Goal: Task Accomplishment & Management: Manage account settings

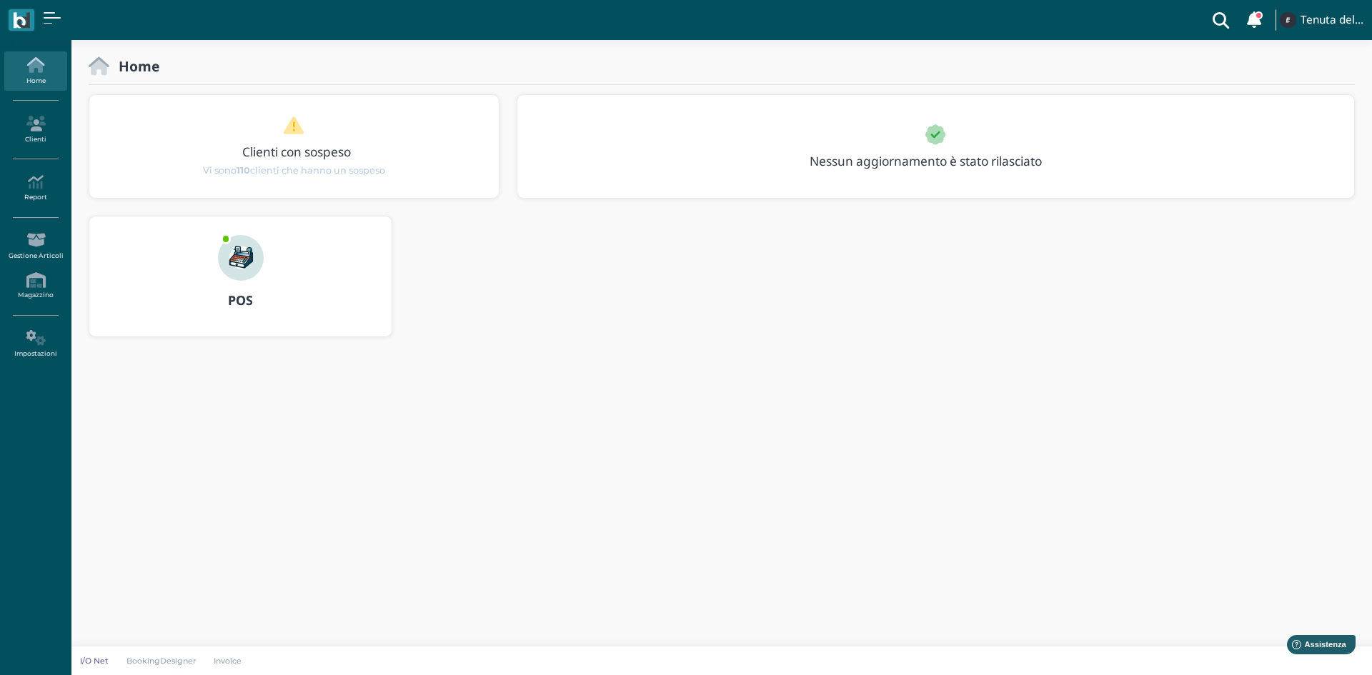
click at [232, 241] on img at bounding box center [241, 258] width 46 height 46
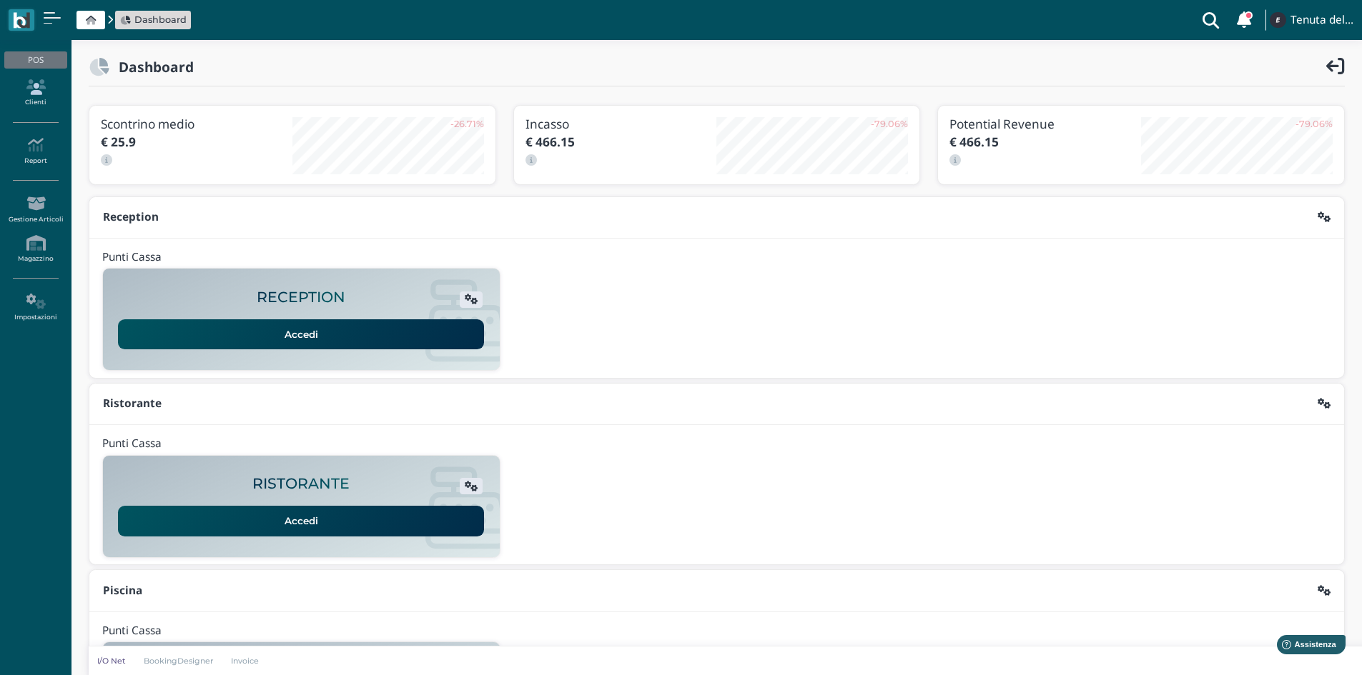
click at [44, 99] on link "Clienti" at bounding box center [35, 93] width 62 height 39
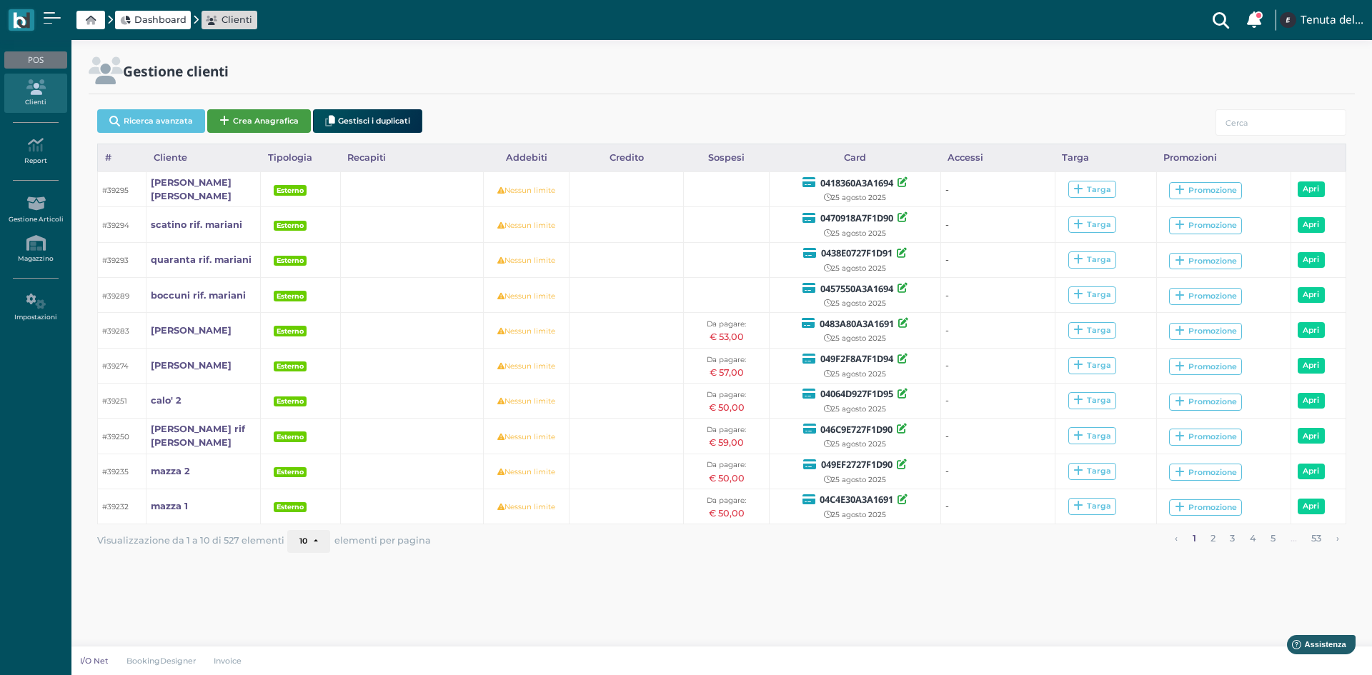
click at [289, 115] on button "Crea Anagrafica" at bounding box center [259, 121] width 104 height 24
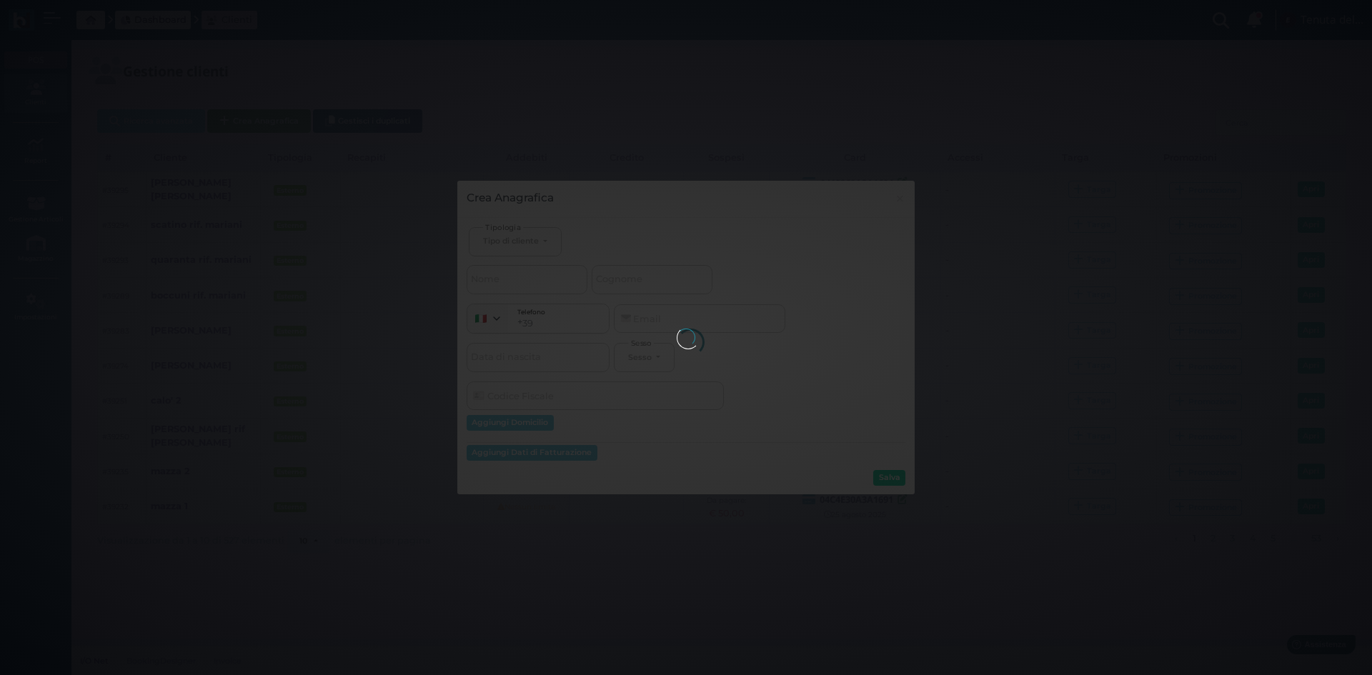
select select
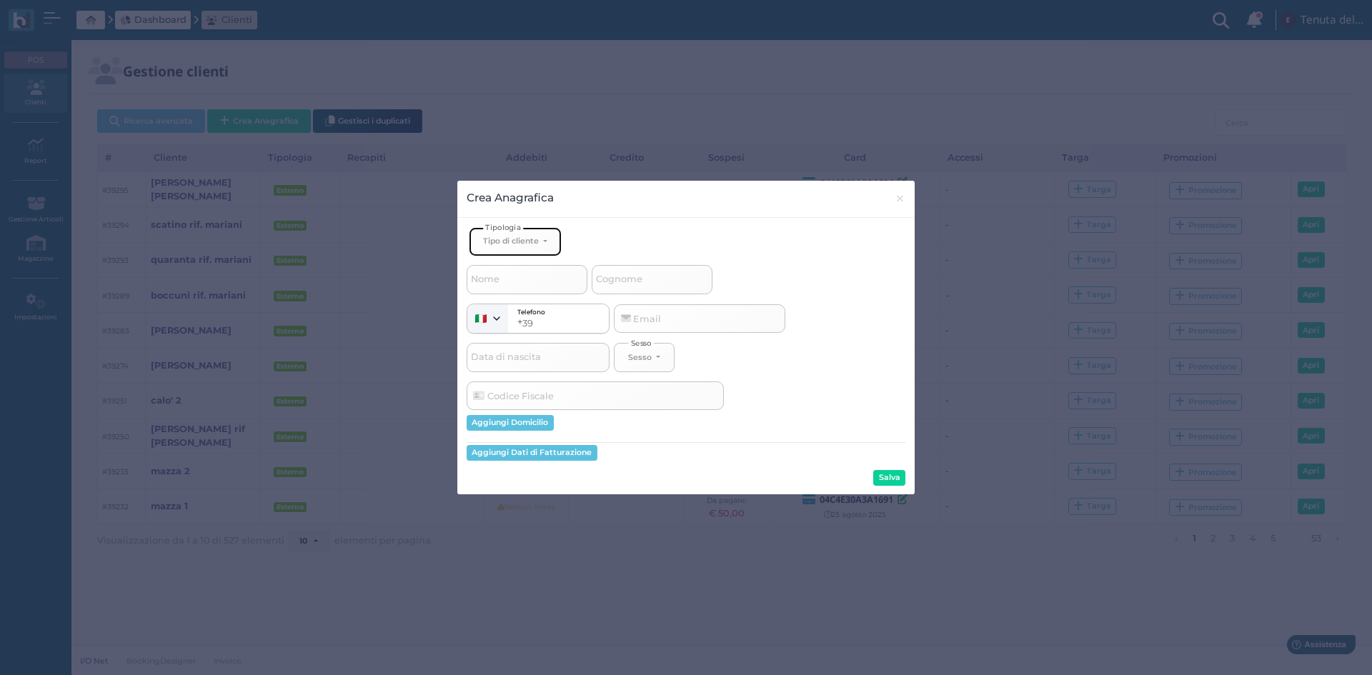
click at [527, 242] on div "Tipo di cliente" at bounding box center [511, 241] width 56 height 10
drag, startPoint x: 517, startPoint y: 289, endPoint x: 353, endPoint y: 253, distance: 168.4
click at [353, 253] on div "Crea Anagrafica × close Ospite Esterno Hotel Dipendente Standard Dipendente Jun…" at bounding box center [686, 337] width 1372 height 675
click at [351, 252] on div "Crea Anagrafica × close Ospite Esterno Hotel Dipendente Standard Dipendente Jun…" at bounding box center [686, 337] width 1372 height 675
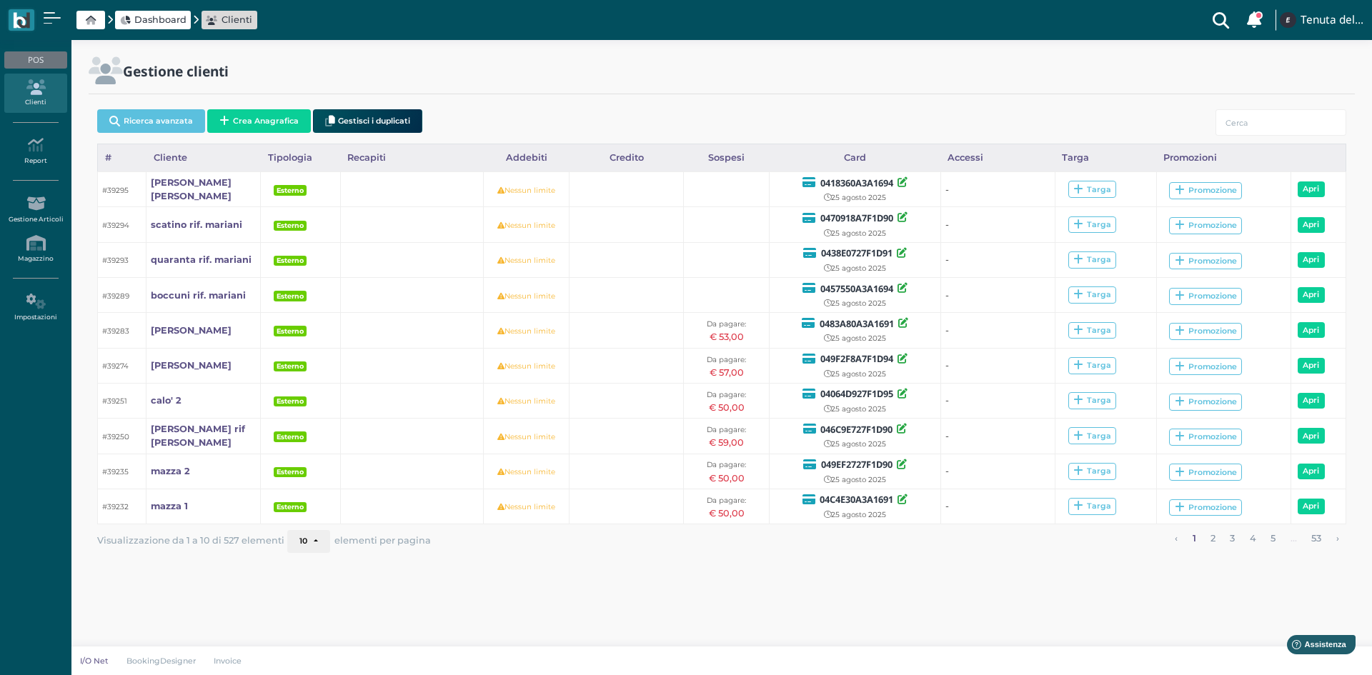
click at [163, 15] on span "Dashboard" at bounding box center [160, 20] width 52 height 14
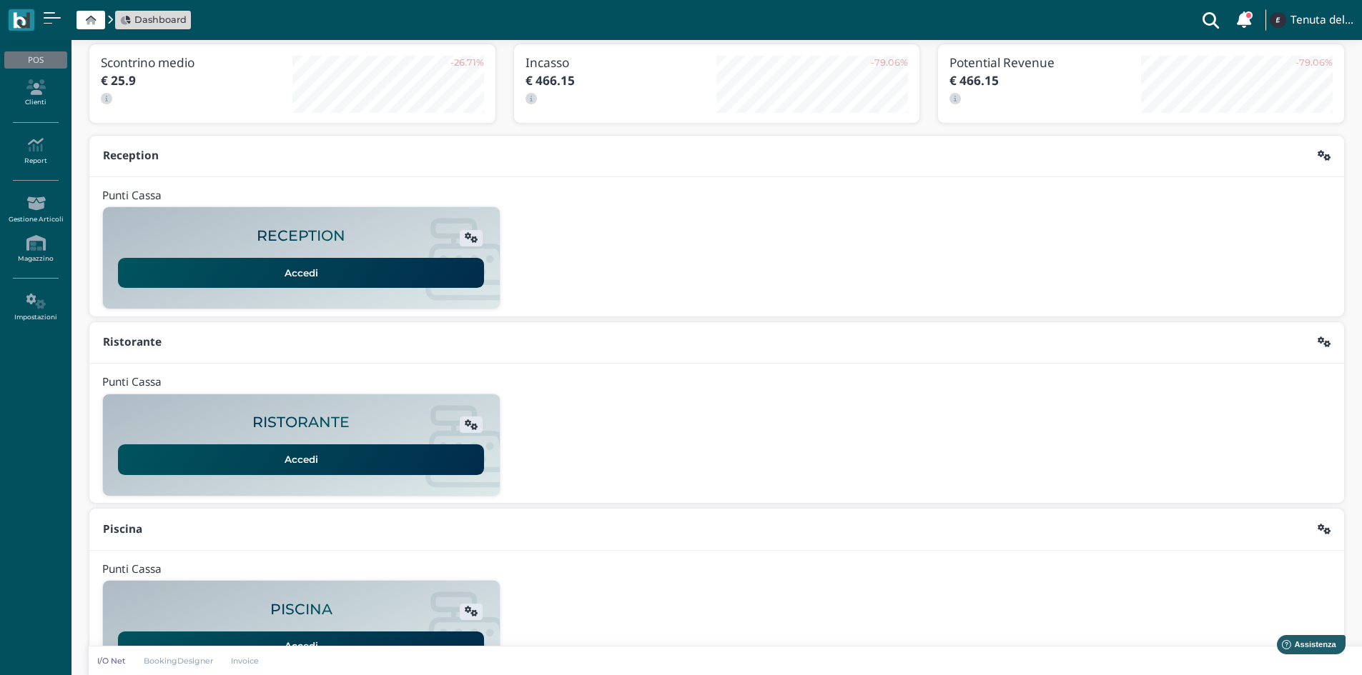
scroll to position [116, 0]
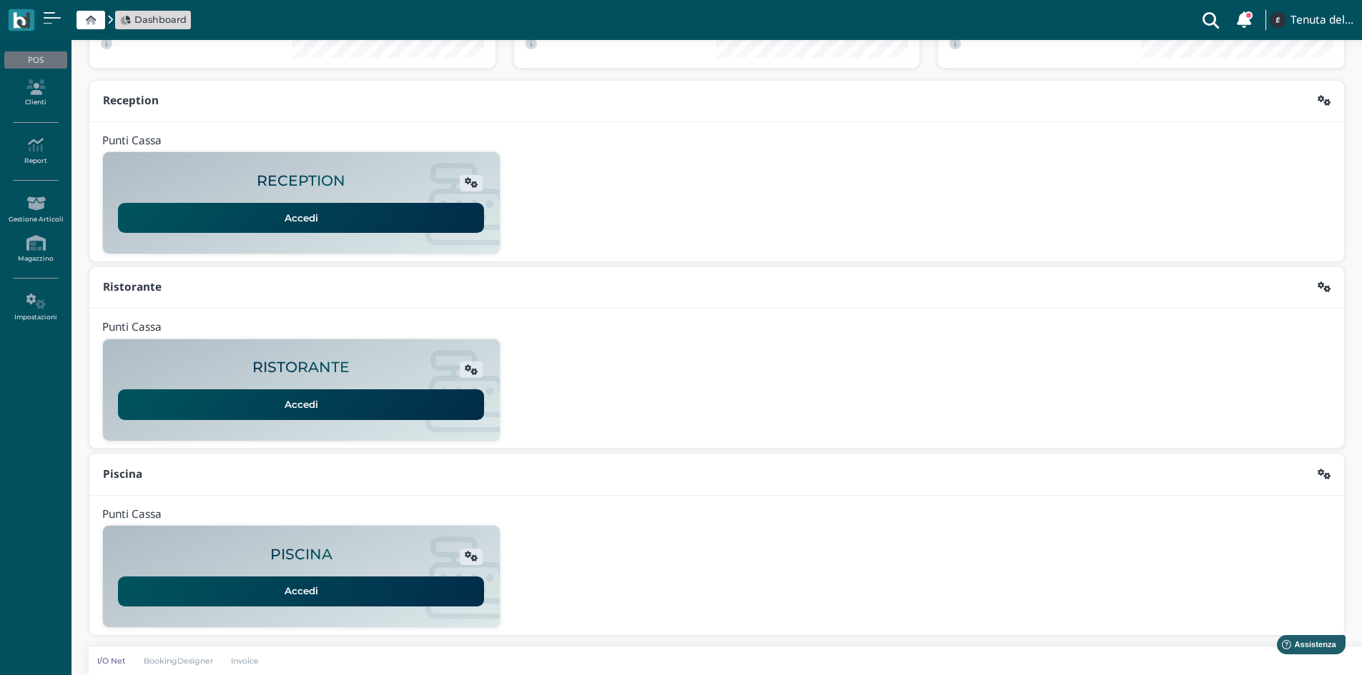
click at [288, 591] on link "Accedi" at bounding box center [301, 592] width 366 height 30
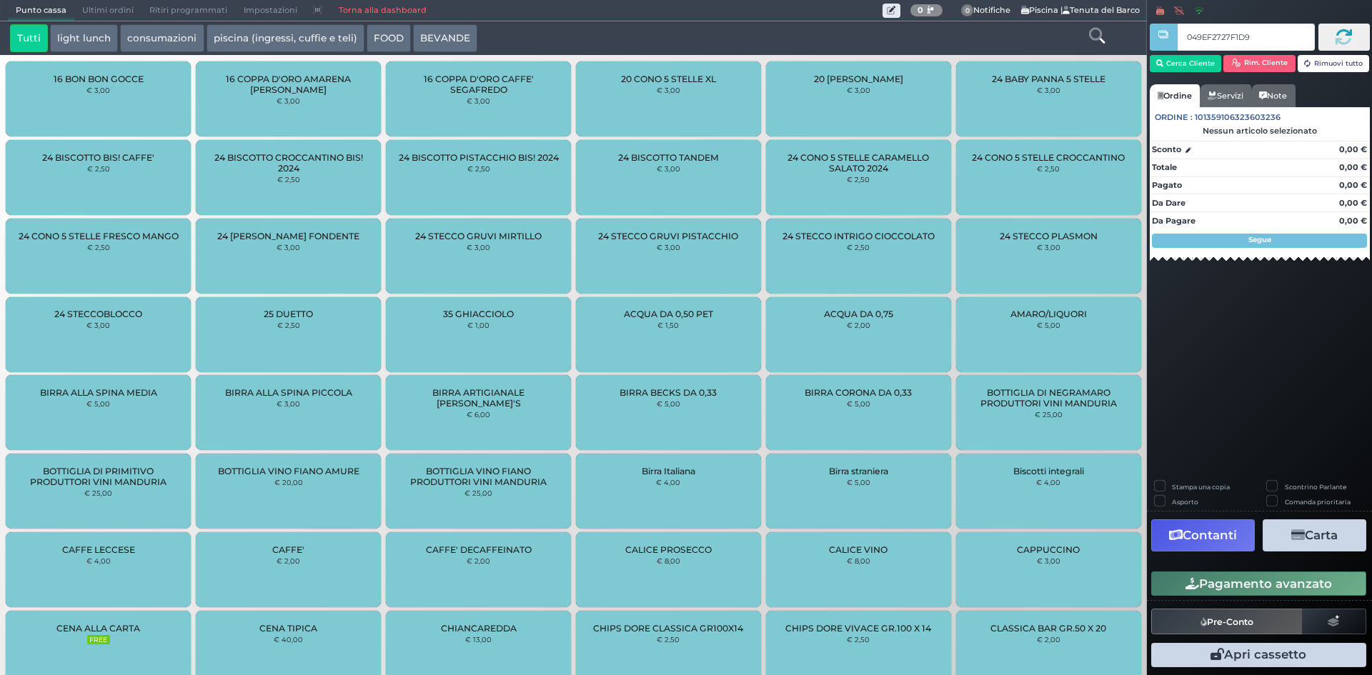
type input "049EF2727F1D90"
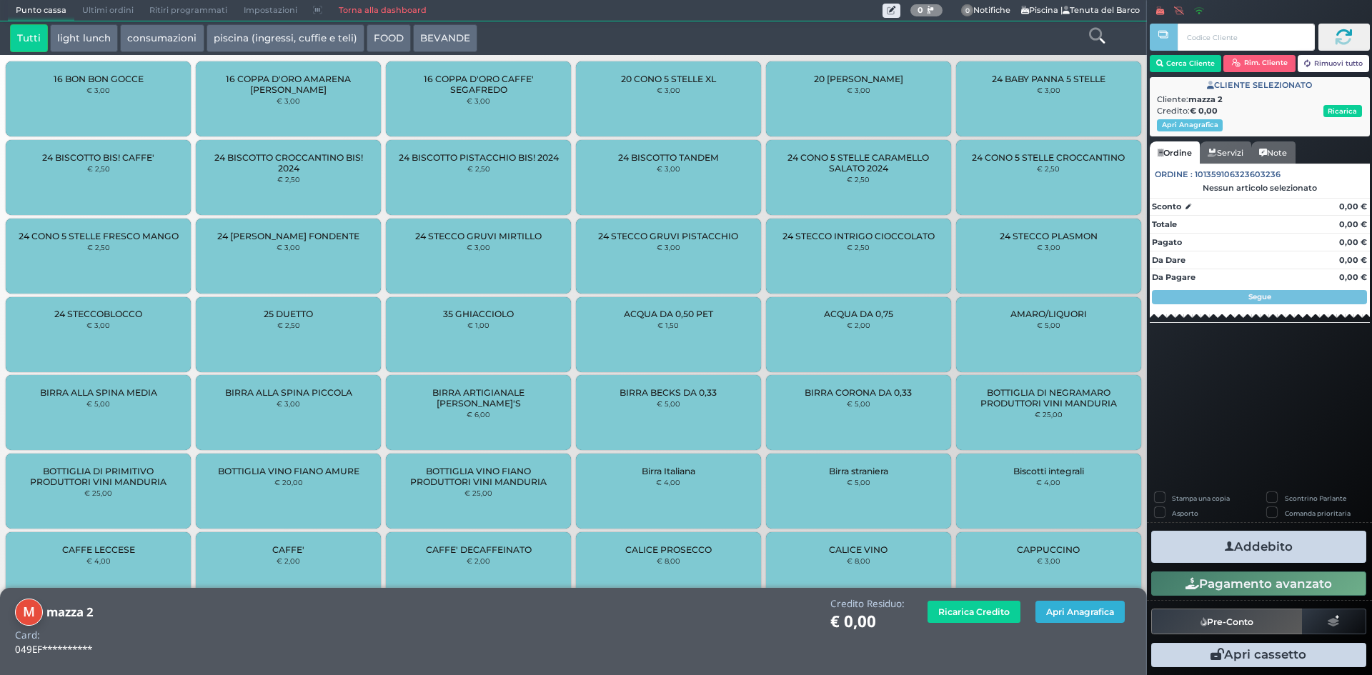
click at [1084, 613] on button "Apri Anagrafica" at bounding box center [1080, 612] width 89 height 22
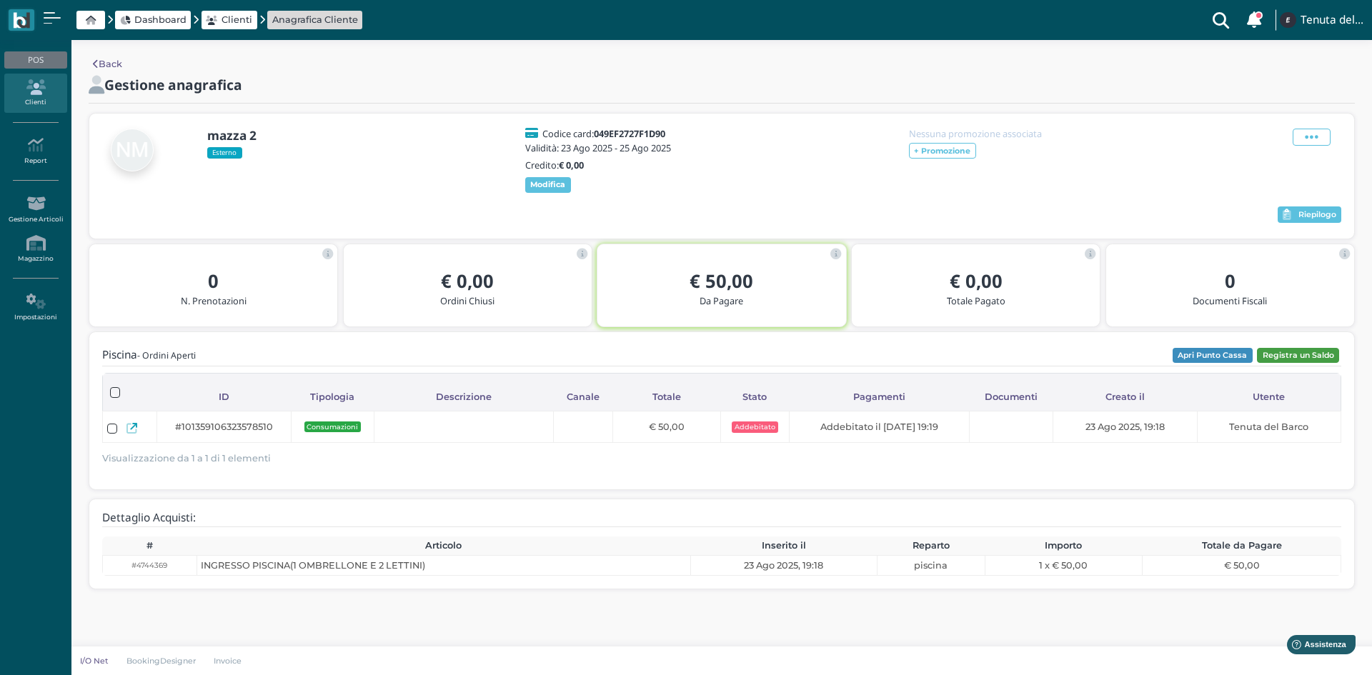
click at [1311, 364] on button "Registra un Saldo" at bounding box center [1298, 356] width 82 height 16
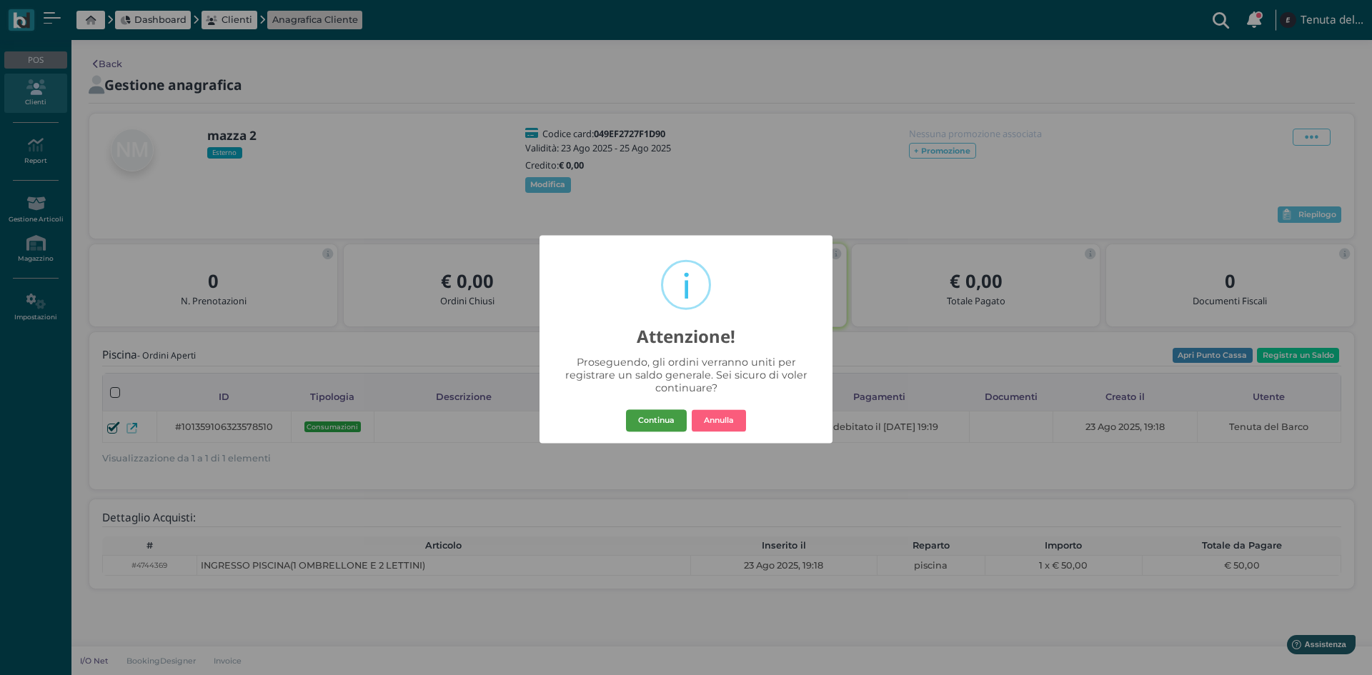
click at [634, 420] on button "Continua" at bounding box center [656, 421] width 61 height 23
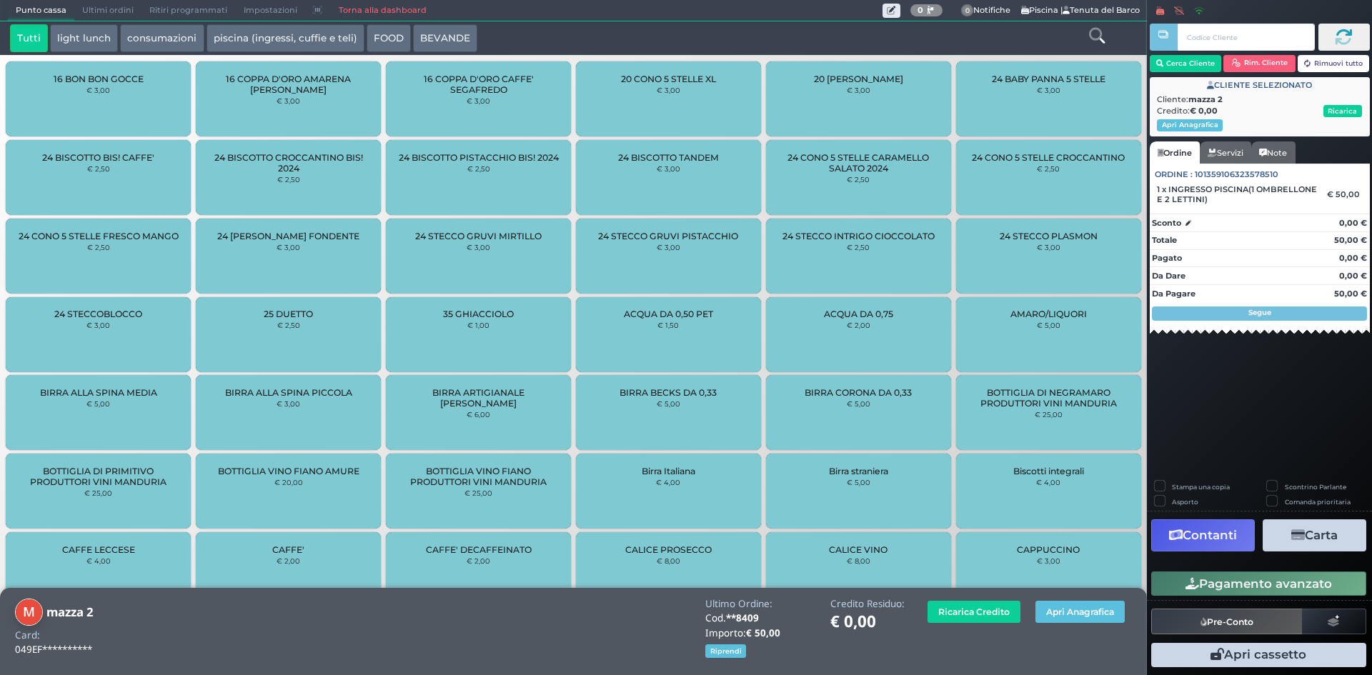
click at [1237, 539] on button "Contanti" at bounding box center [1203, 536] width 104 height 32
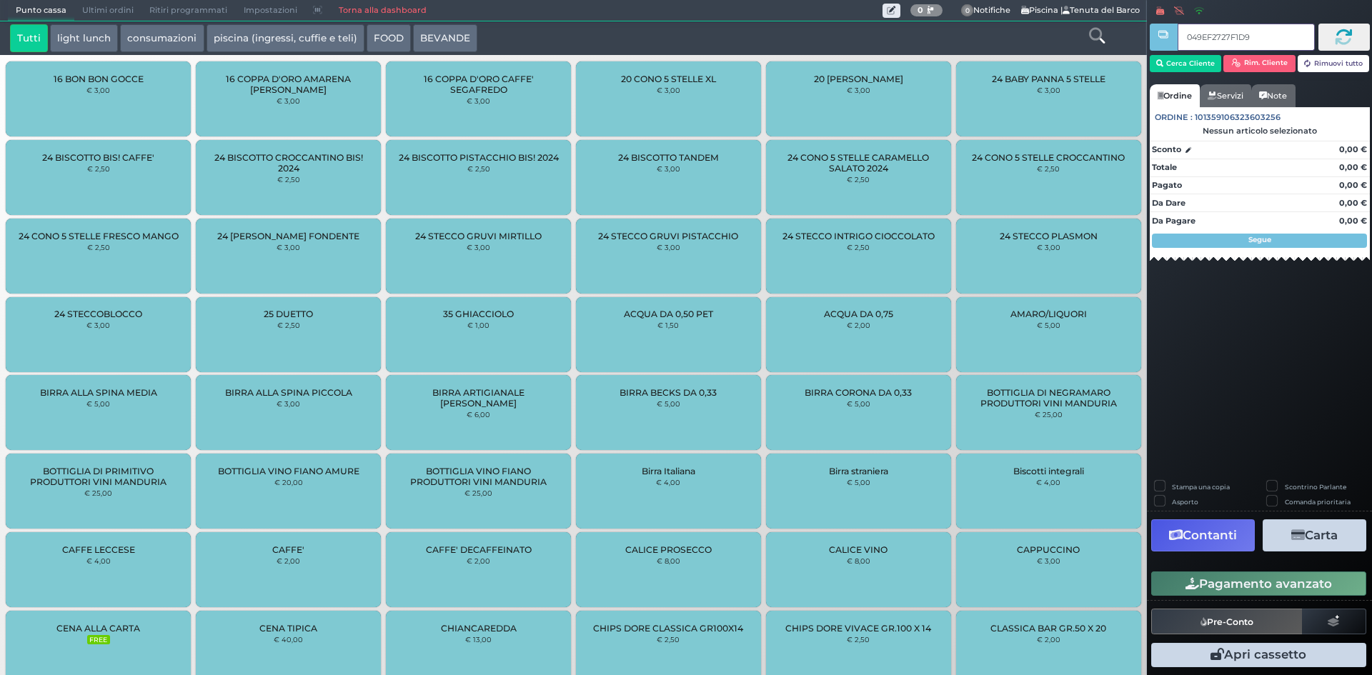
type input "049EF2727F1D90"
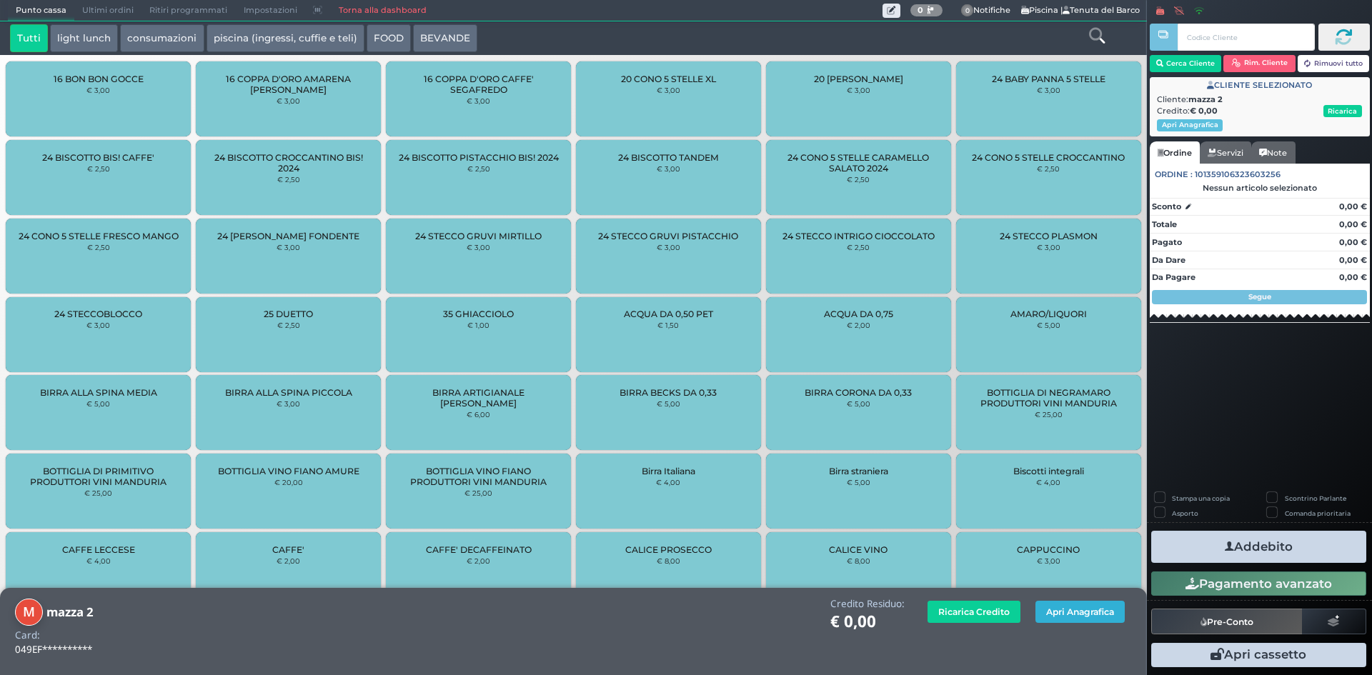
click at [1059, 611] on button "Apri Anagrafica" at bounding box center [1080, 612] width 89 height 22
click at [1085, 602] on button "Apri Anagrafica" at bounding box center [1080, 612] width 89 height 22
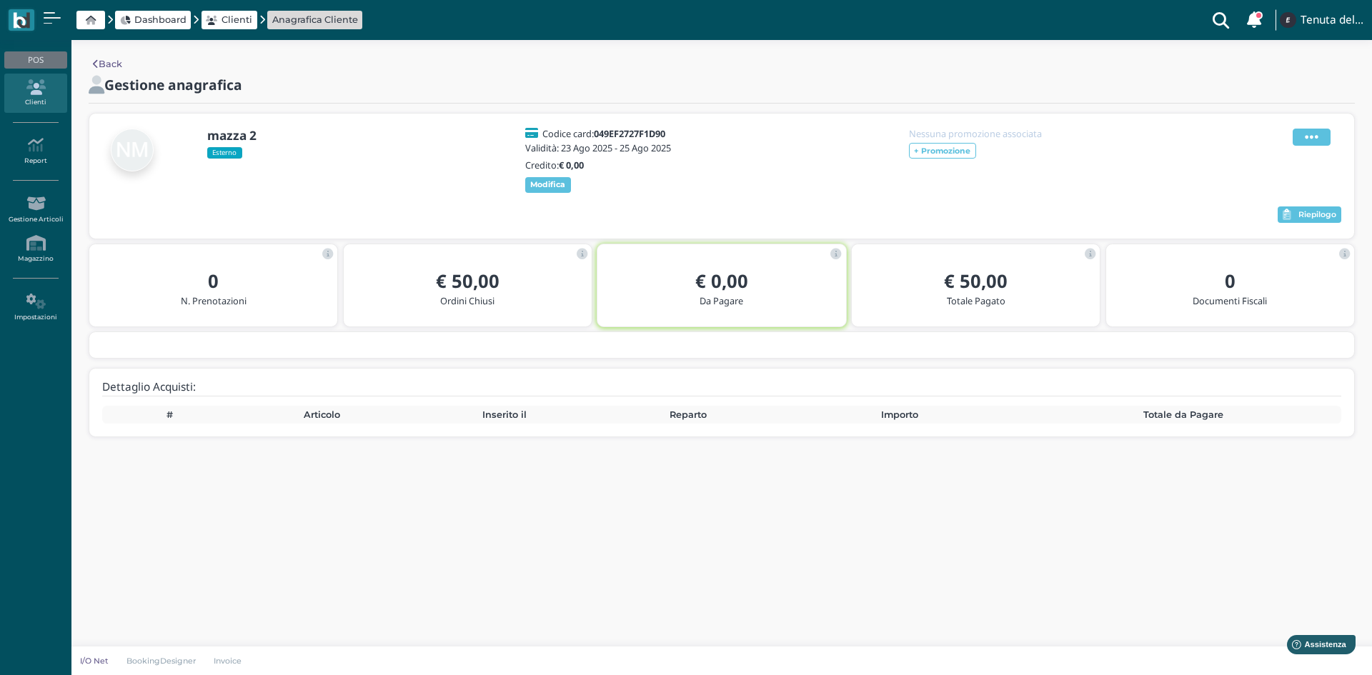
click at [1312, 143] on icon at bounding box center [1312, 137] width 14 height 16
click at [1267, 219] on span "Elimina" at bounding box center [1265, 216] width 37 height 14
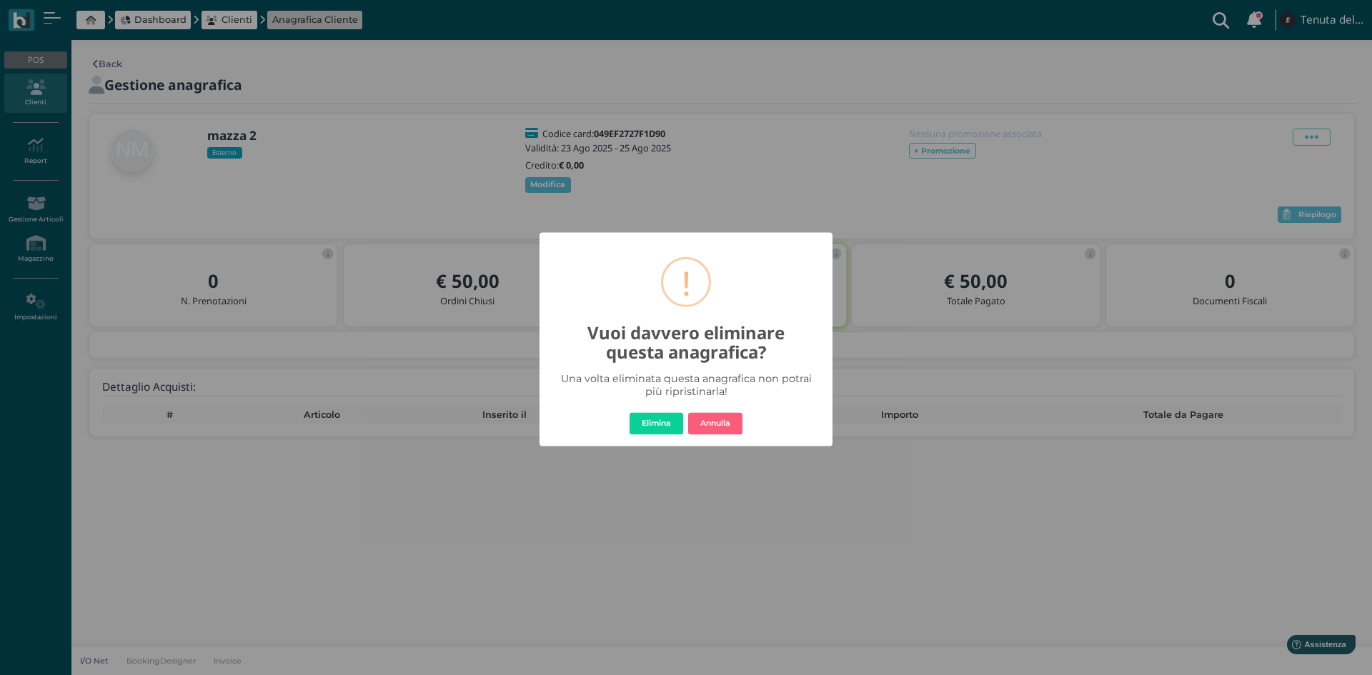
click at [676, 422] on button "Elimina" at bounding box center [657, 423] width 54 height 23
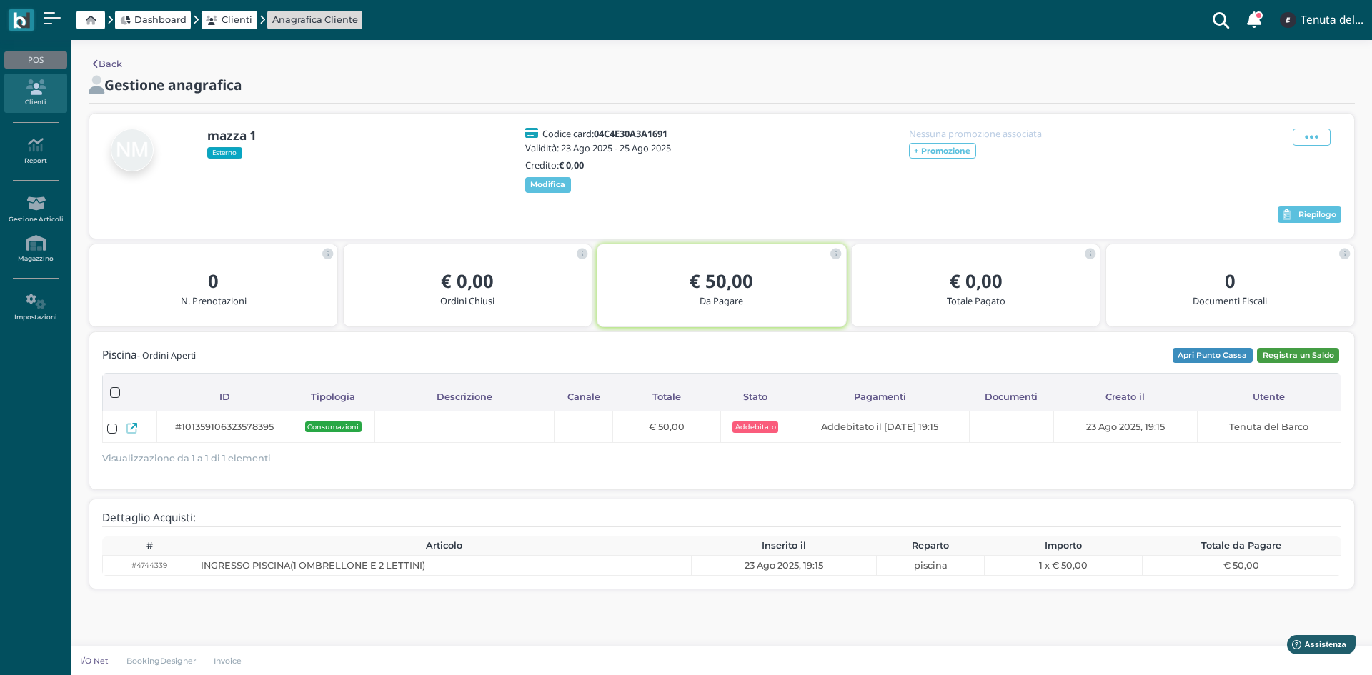
click at [1269, 364] on button "Registra un Saldo" at bounding box center [1298, 356] width 82 height 16
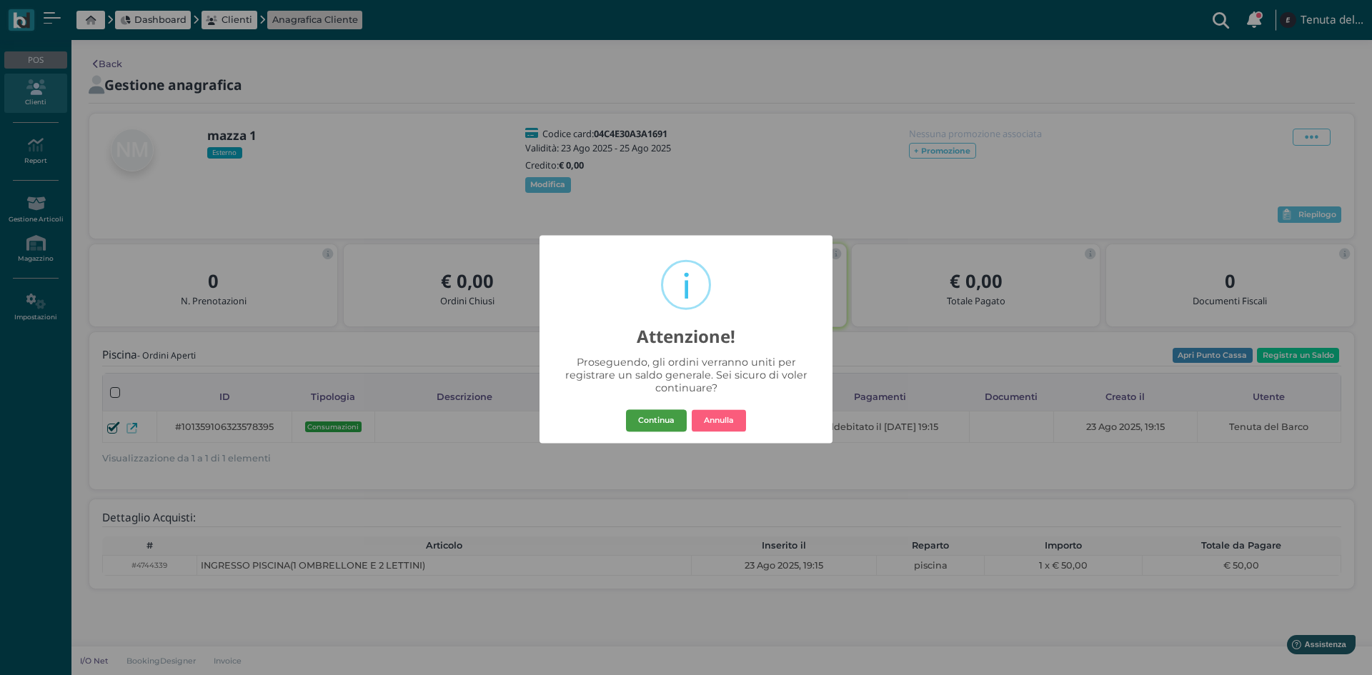
click at [639, 426] on button "Continua" at bounding box center [656, 421] width 61 height 23
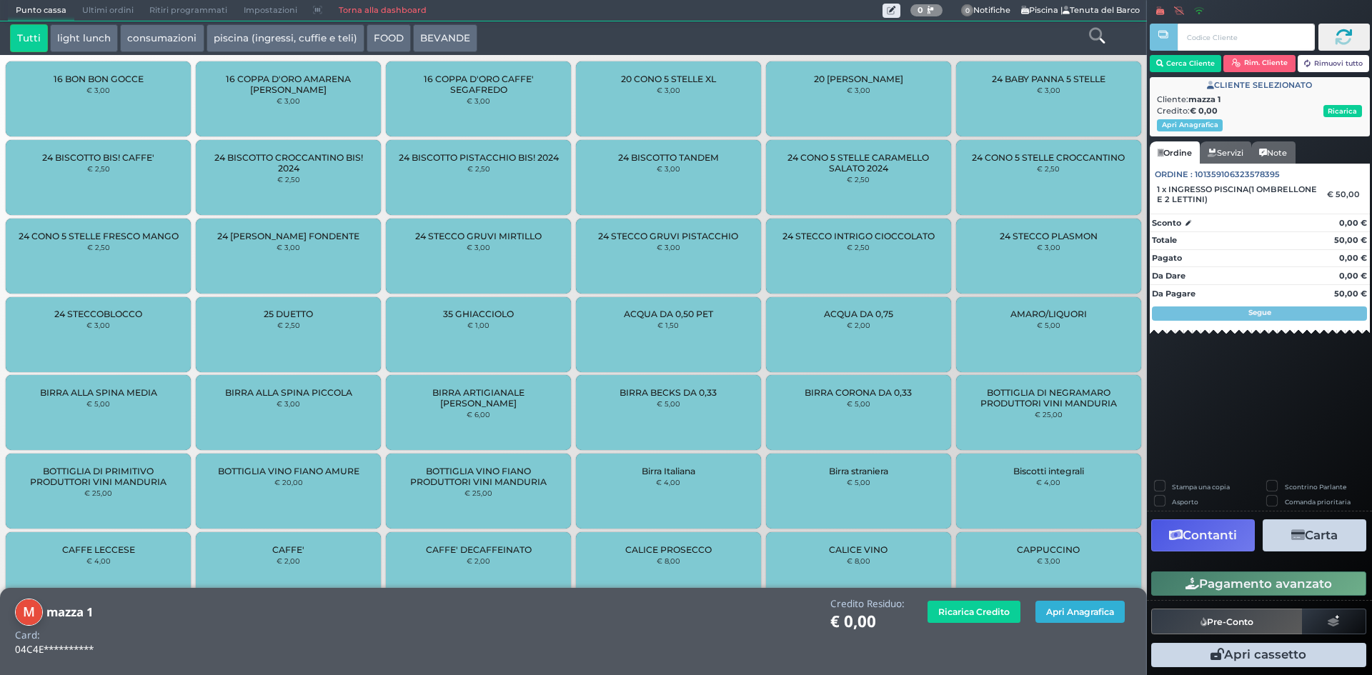
click at [1083, 609] on button "Apri Anagrafica" at bounding box center [1080, 612] width 89 height 22
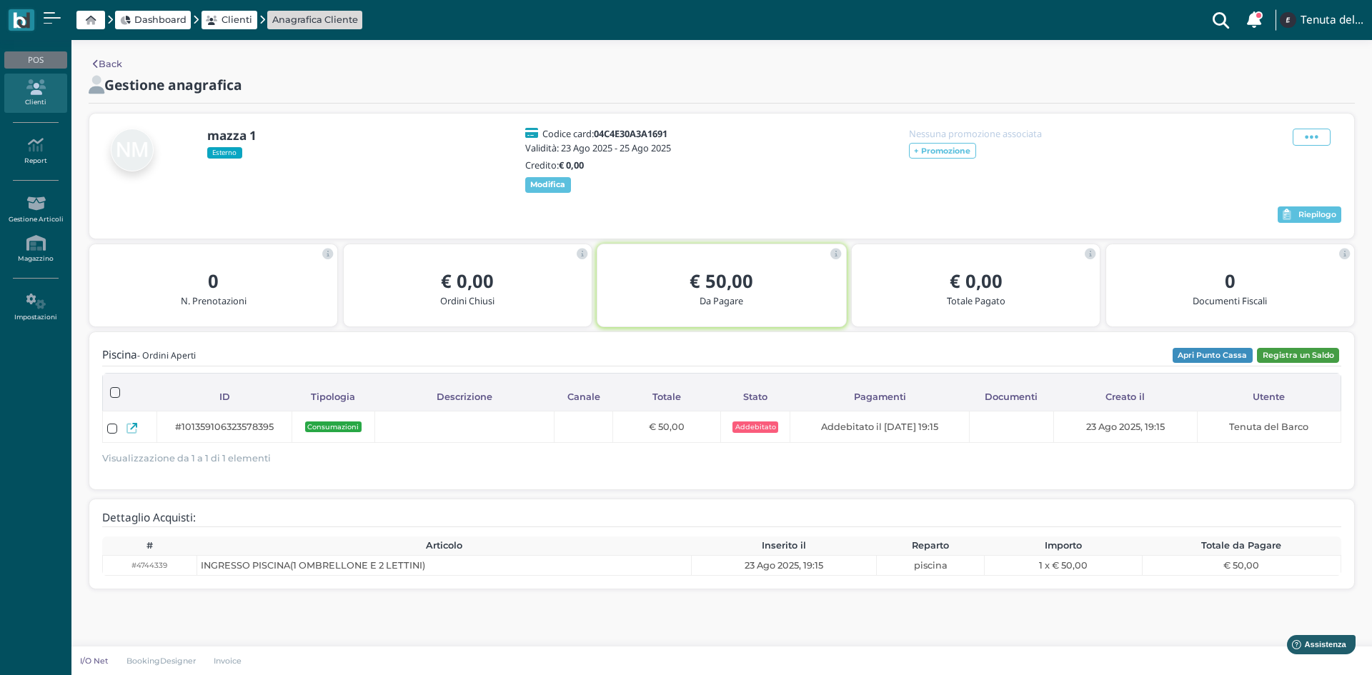
click at [1282, 364] on button "Registra un Saldo" at bounding box center [1298, 356] width 82 height 16
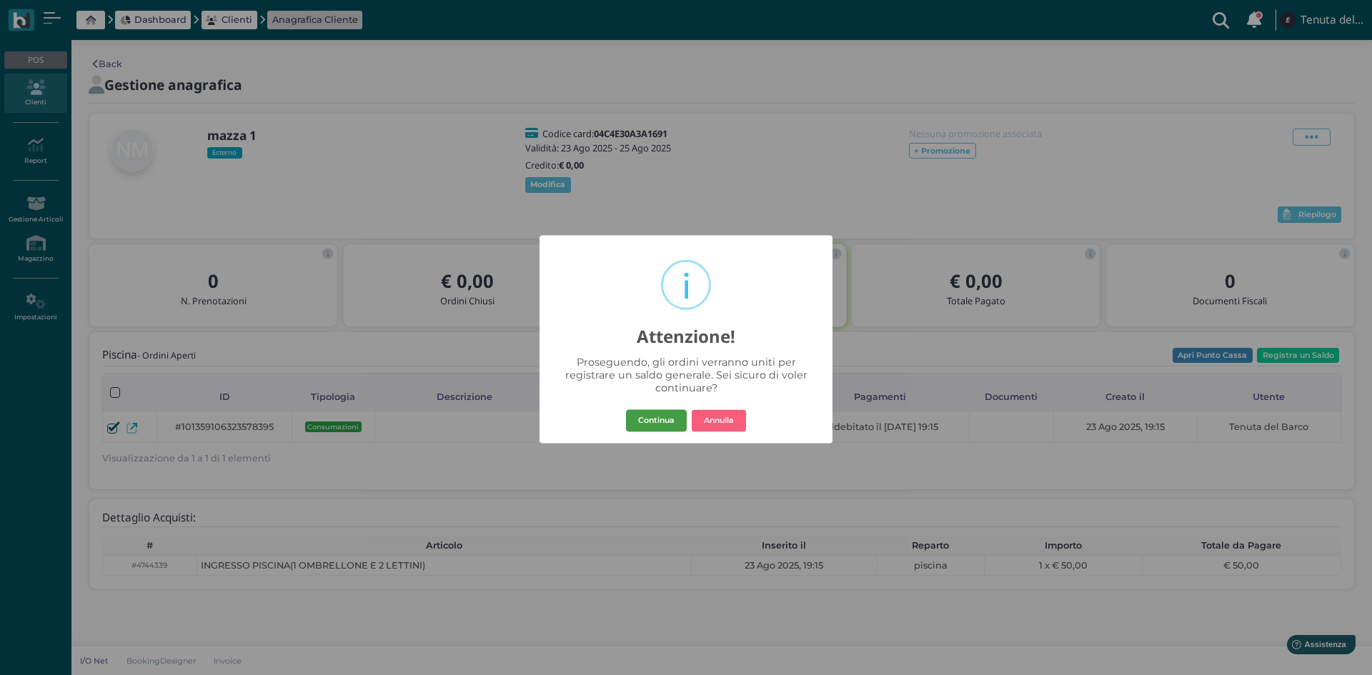
click at [675, 422] on button "Continua" at bounding box center [656, 421] width 61 height 23
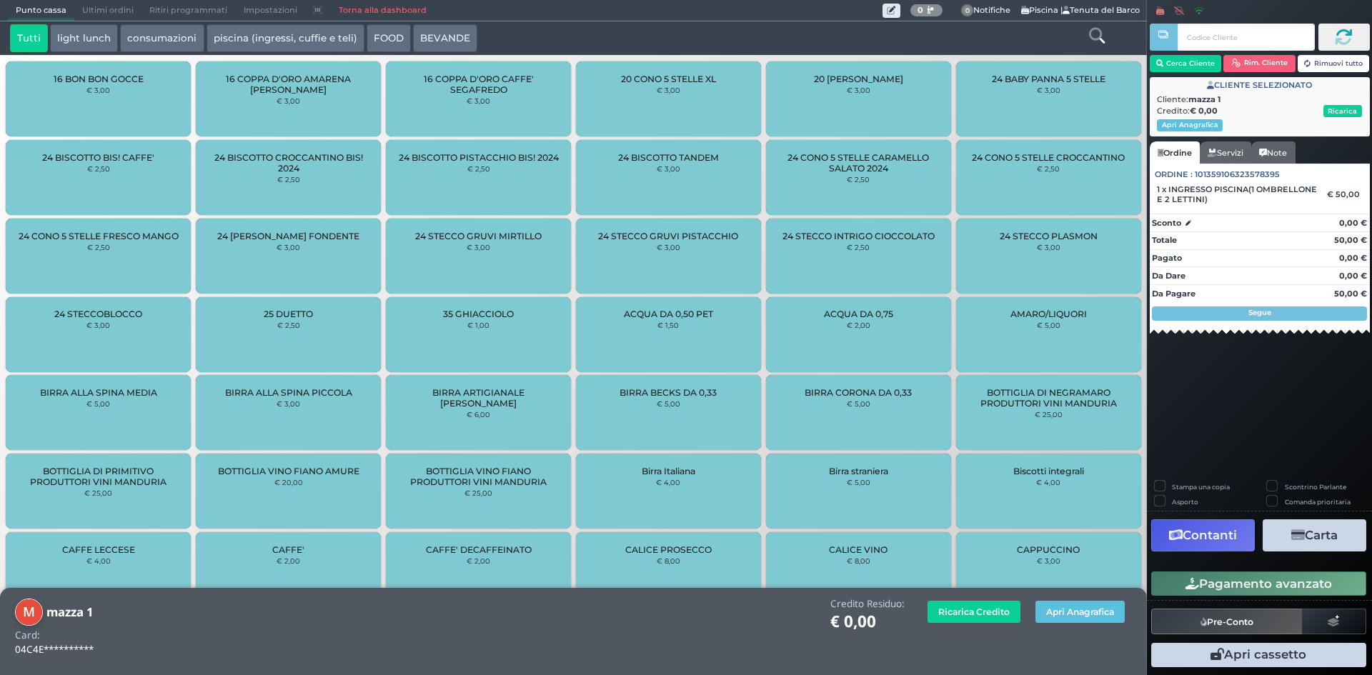
click at [1216, 532] on button "Contanti" at bounding box center [1203, 536] width 104 height 32
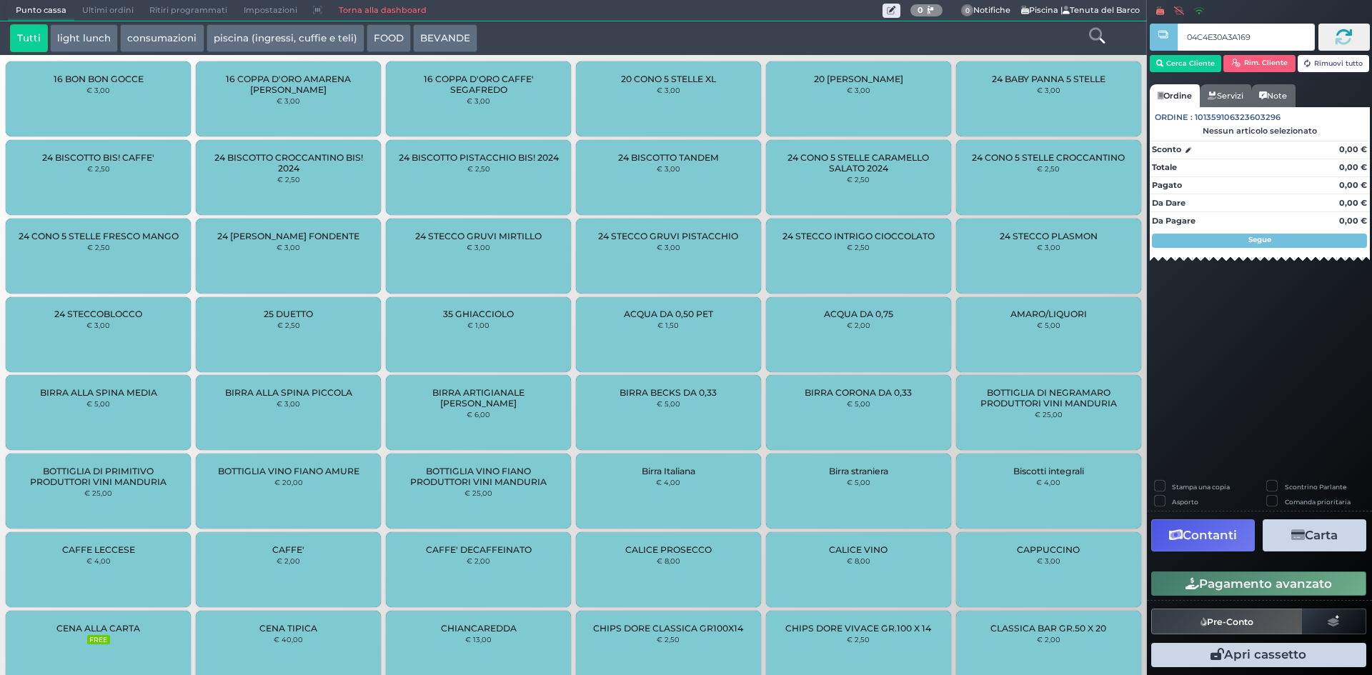
type input "04C4E30A3A1691"
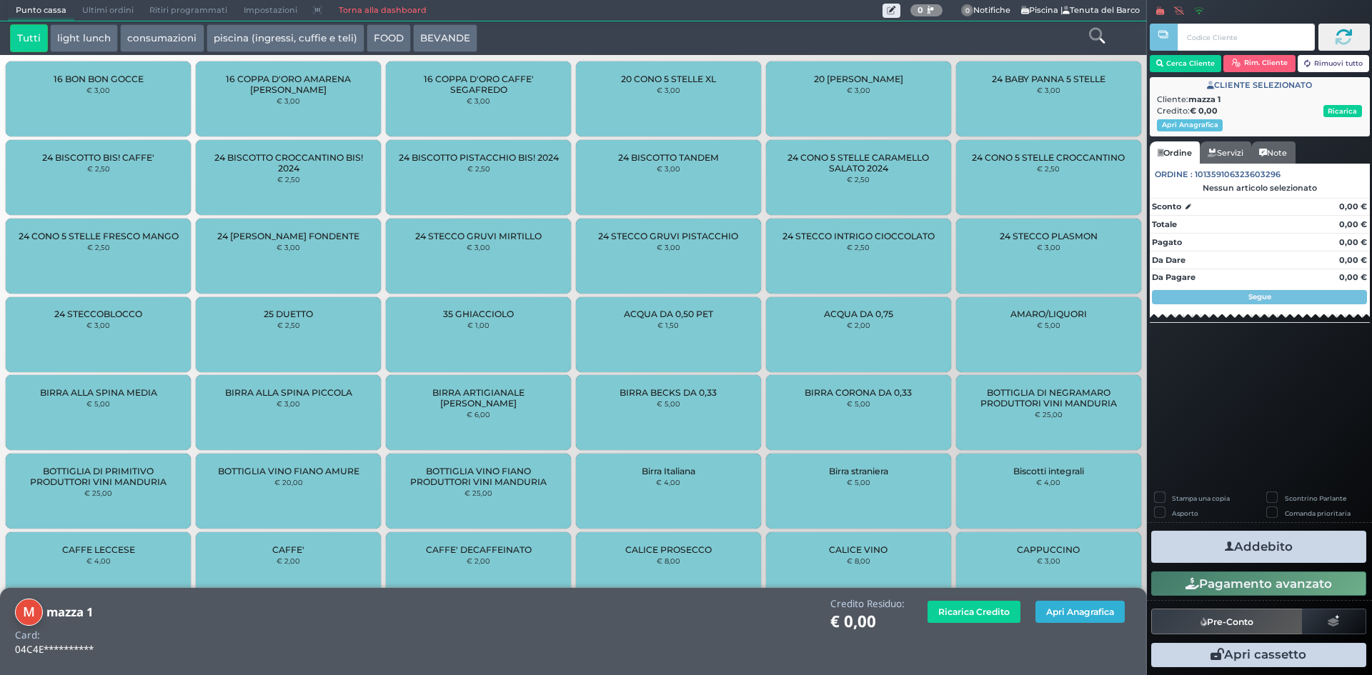
click at [1085, 601] on button "Apri Anagrafica" at bounding box center [1080, 612] width 89 height 22
type input "049EF2727F1D90"
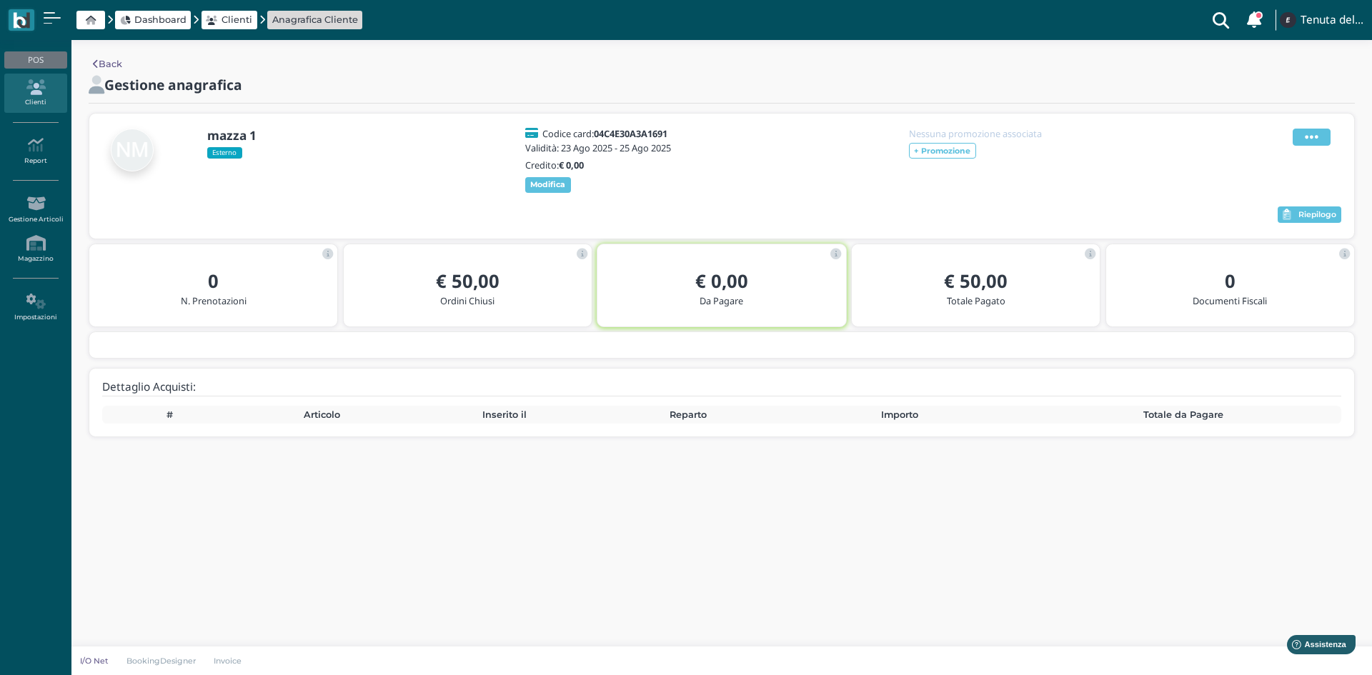
click at [1317, 137] on icon at bounding box center [1312, 137] width 14 height 16
click at [1261, 224] on ul "Modifica Blocca Contatto Elimina" at bounding box center [1274, 185] width 91 height 85
click at [1308, 140] on icon at bounding box center [1312, 137] width 14 height 16
click at [1281, 217] on span "Elimina" at bounding box center [1265, 216] width 37 height 14
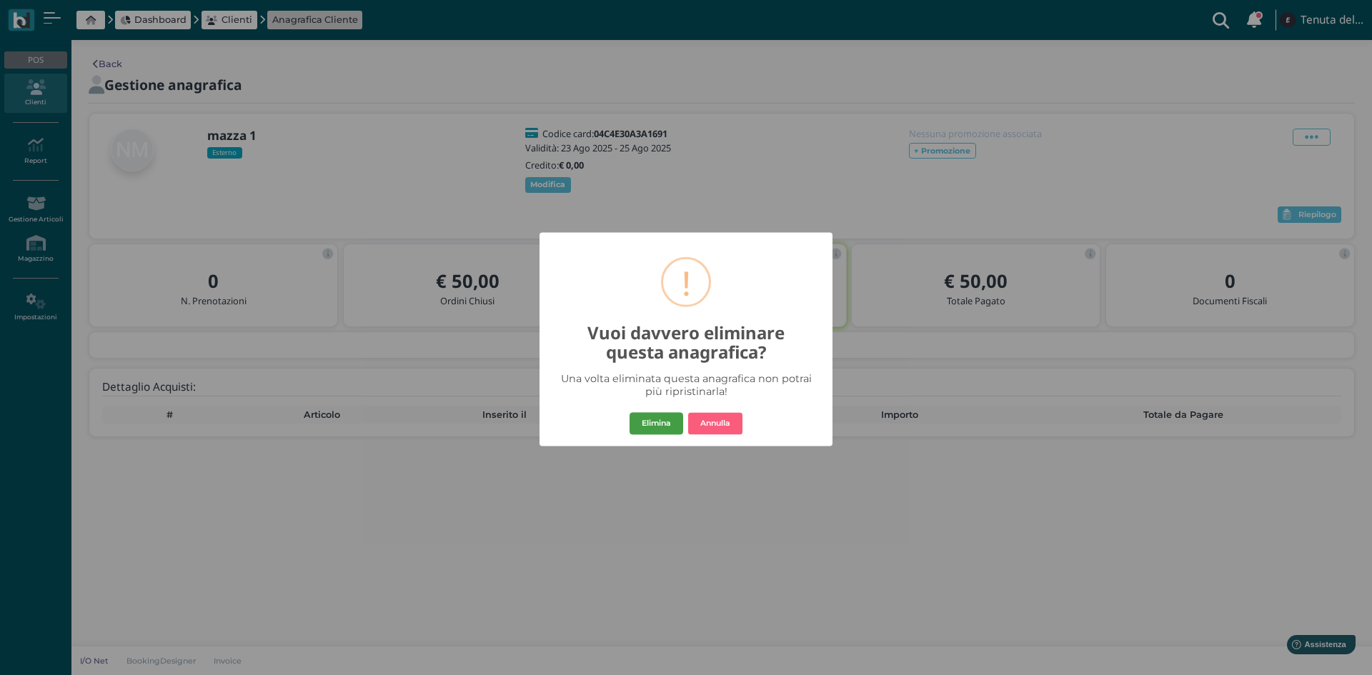
click at [669, 427] on button "Elimina" at bounding box center [657, 423] width 54 height 23
